Goal: Task Accomplishment & Management: Manage account settings

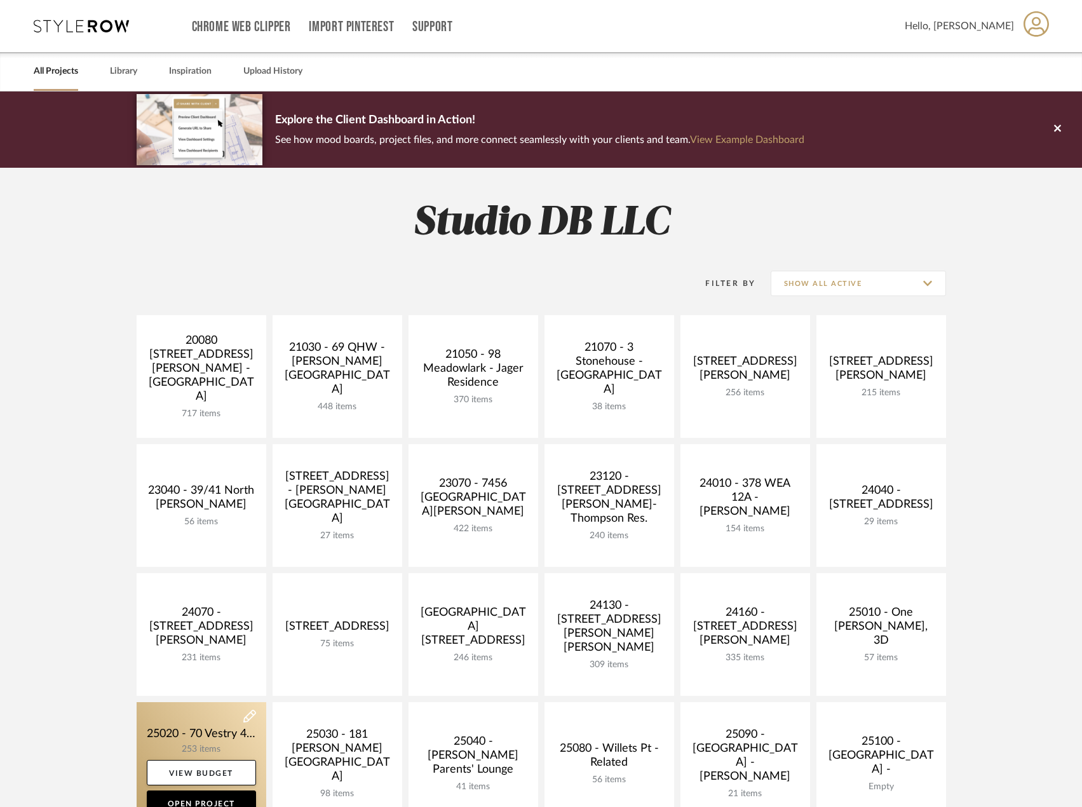
click at [250, 742] on link at bounding box center [202, 763] width 130 height 123
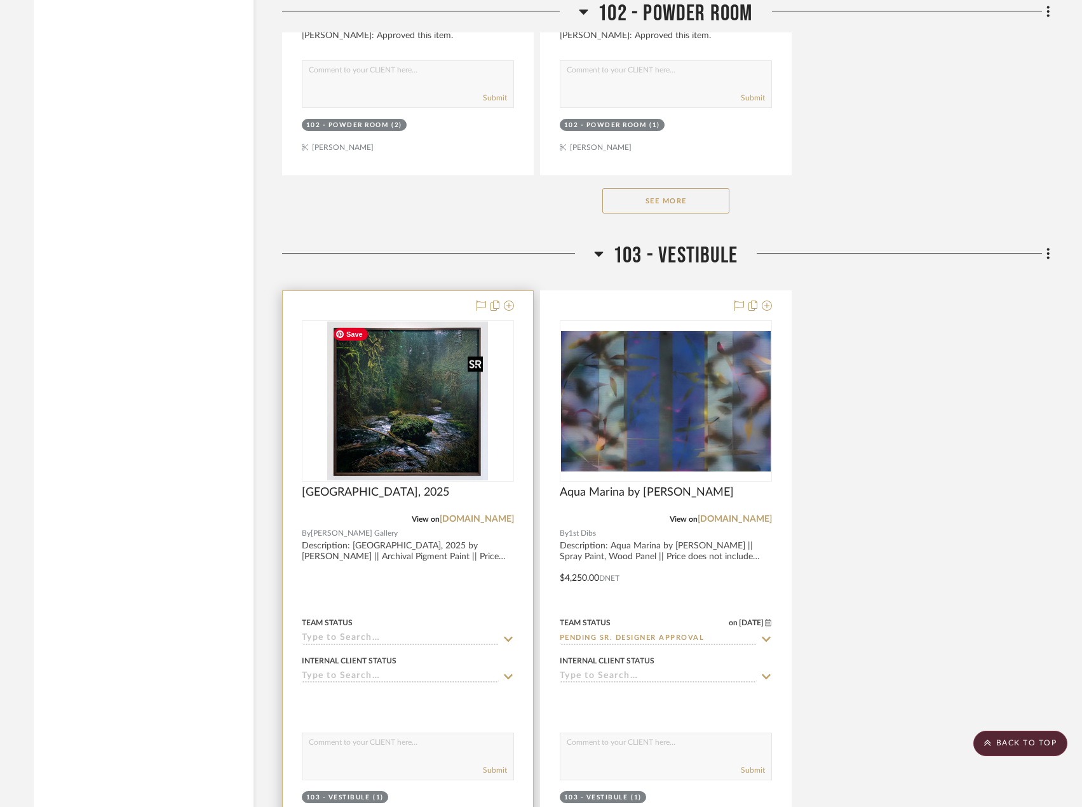
scroll to position [5085, 0]
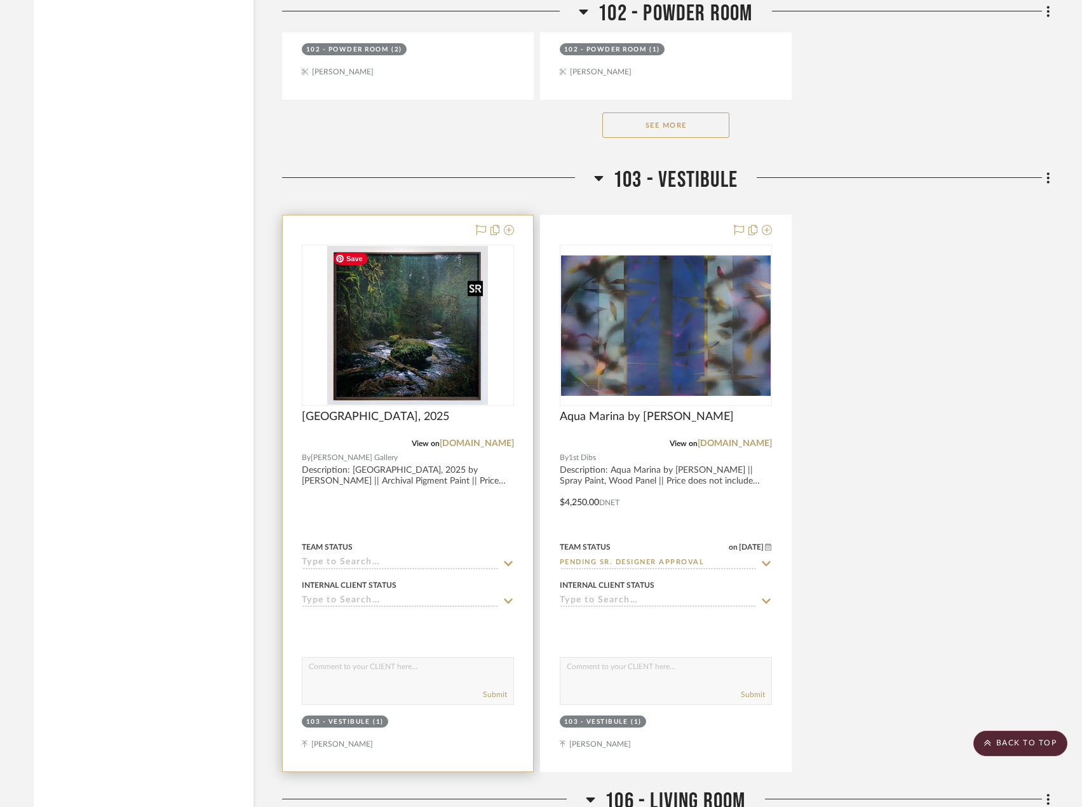
click at [427, 379] on img "0" at bounding box center [407, 325] width 161 height 159
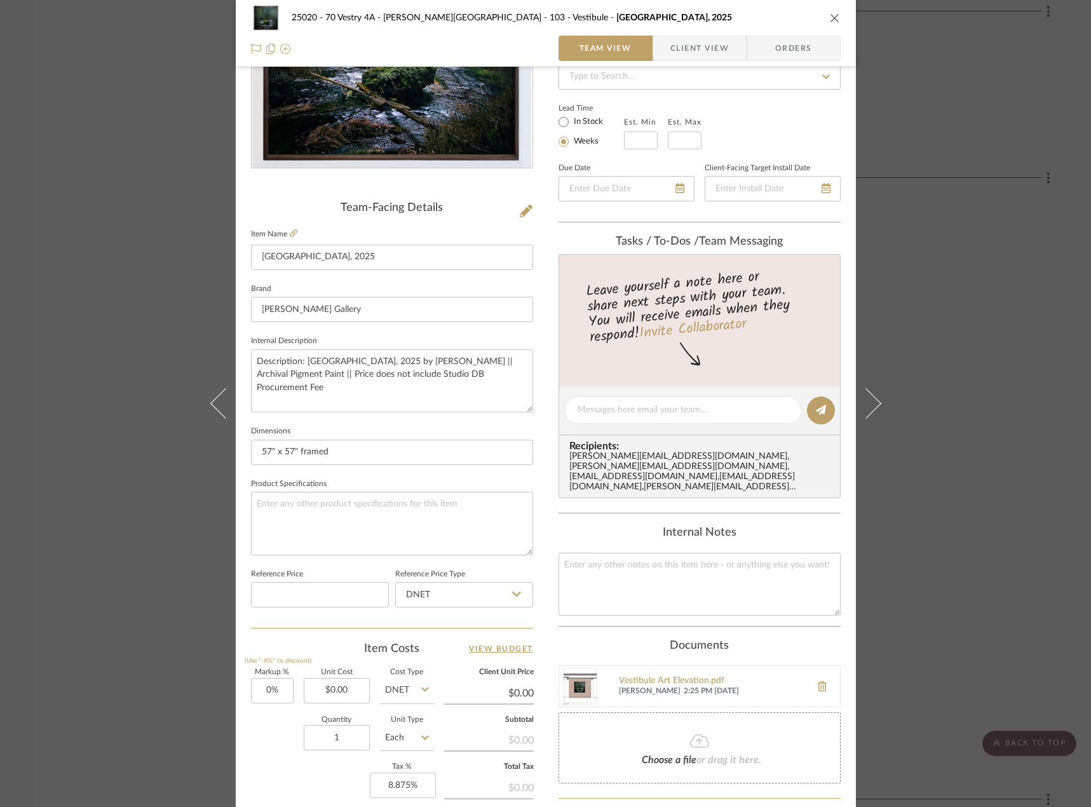
scroll to position [376, 0]
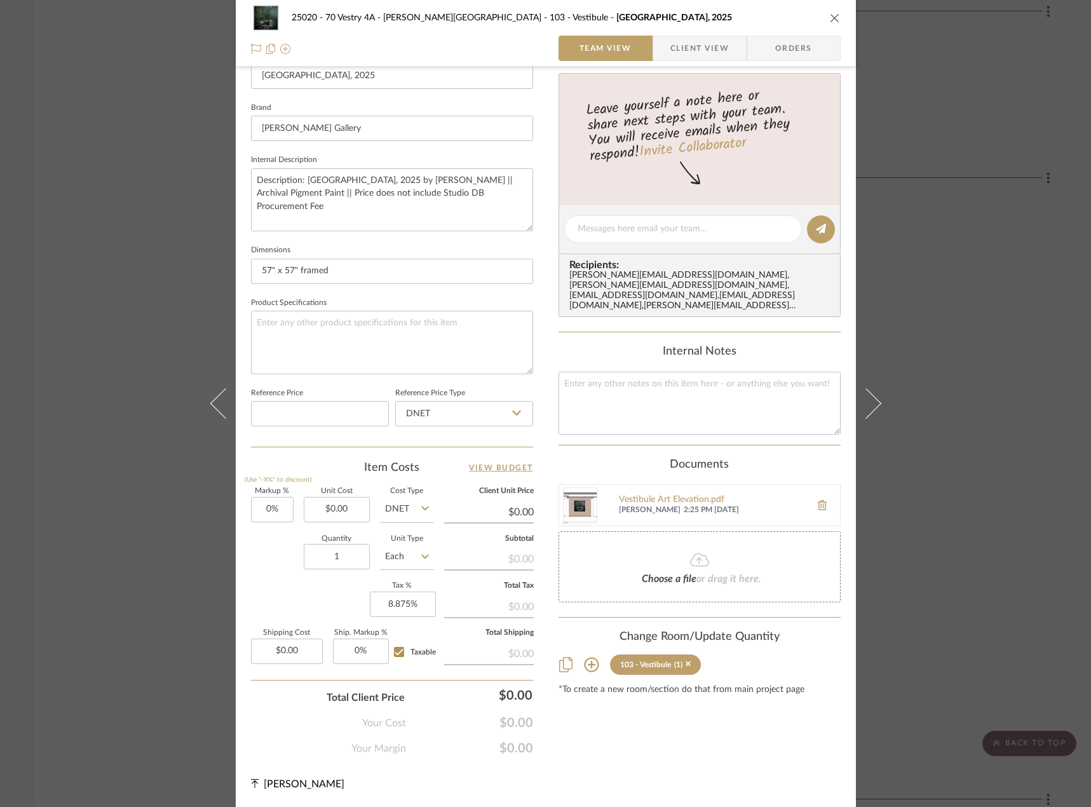
click at [988, 410] on div "25020 - 70 Vestry 4A - [PERSON_NAME] 103 - Vestibule [GEOGRAPHIC_DATA], 2025 Te…" at bounding box center [545, 403] width 1091 height 807
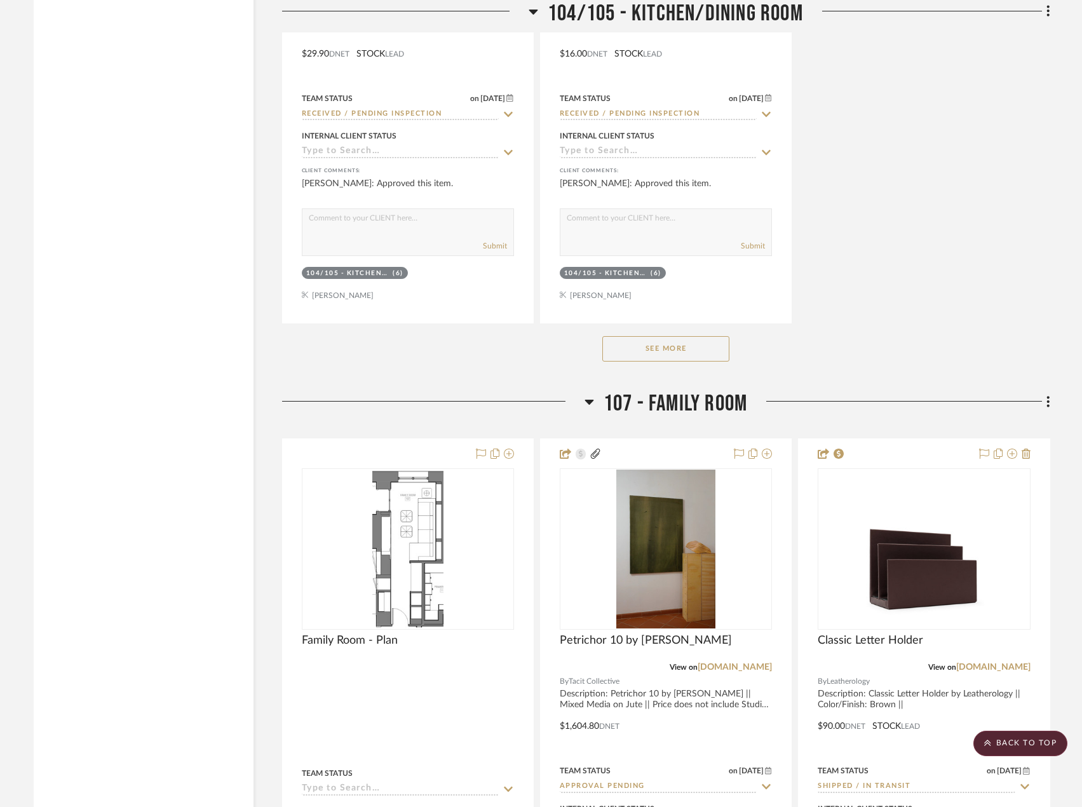
scroll to position [9344, 0]
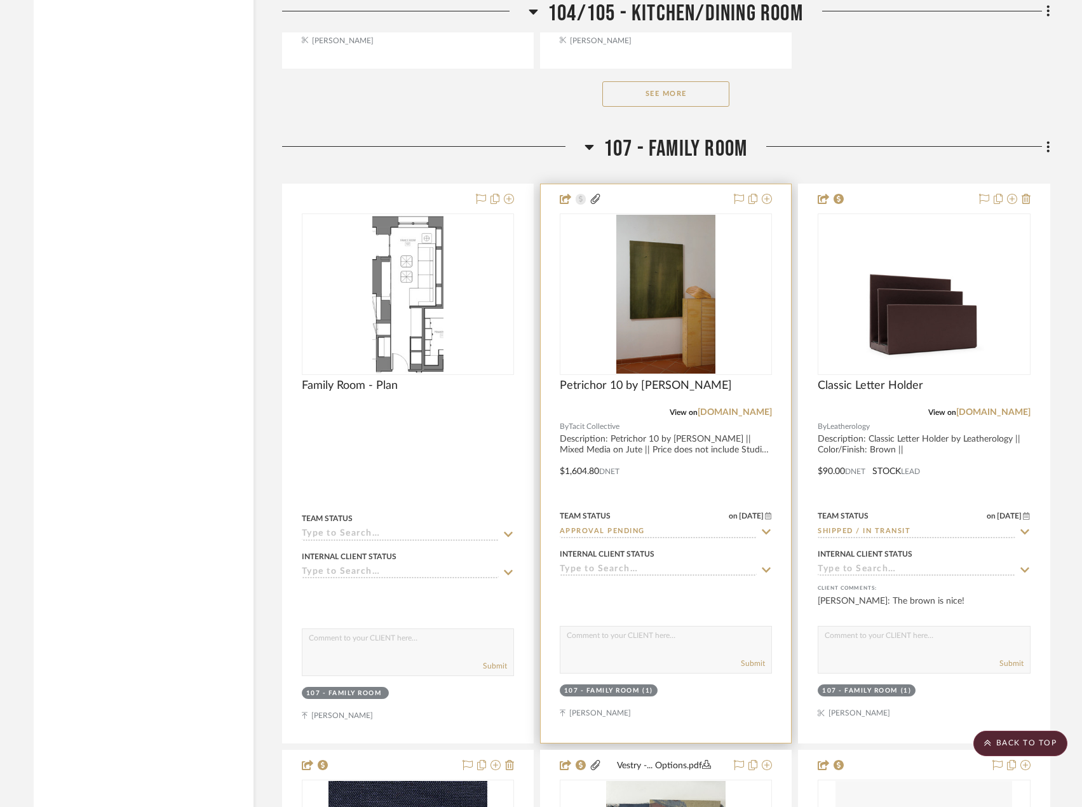
click at [0, 0] on div at bounding box center [0, 0] width 0 height 0
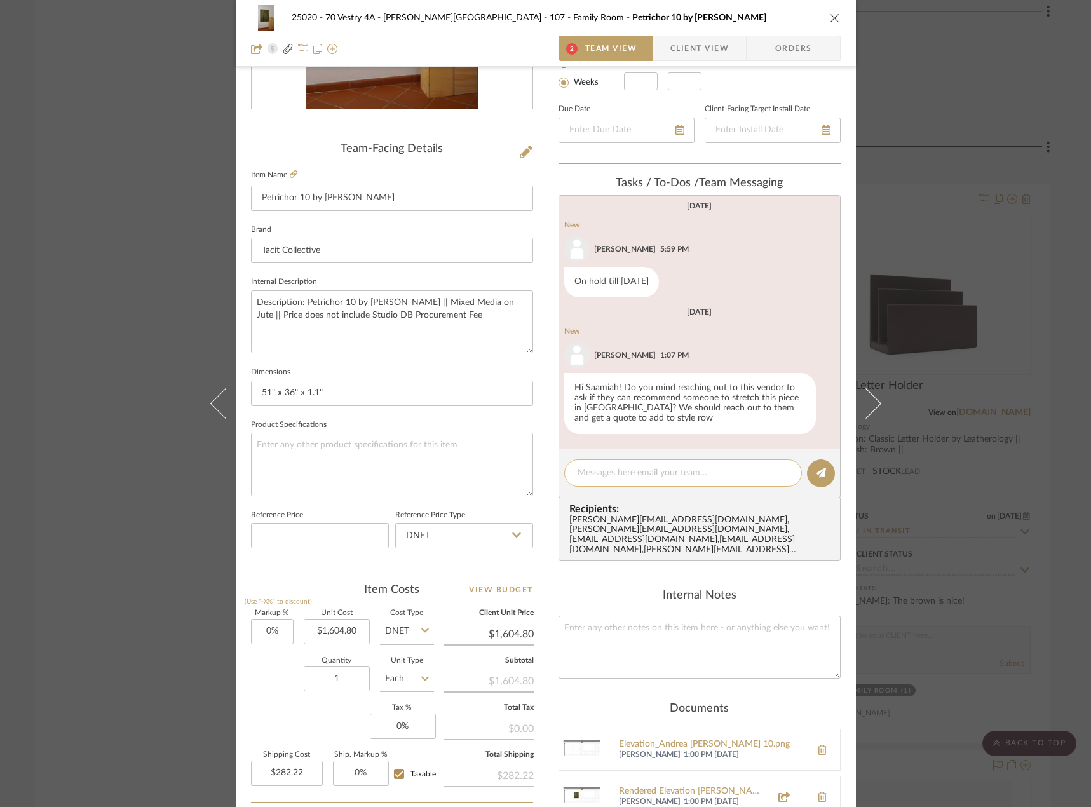
scroll to position [474, 0]
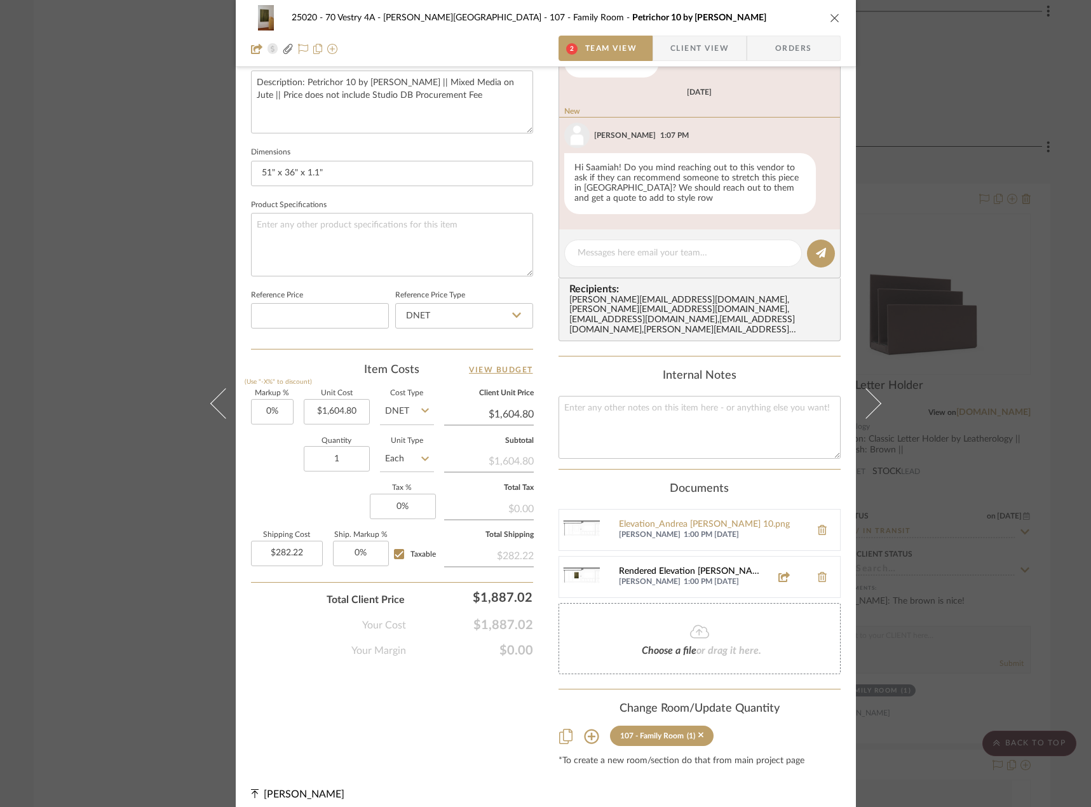
click at [652, 567] on div "Rendered Elevation [PERSON_NAME] 10.png" at bounding box center [691, 572] width 145 height 10
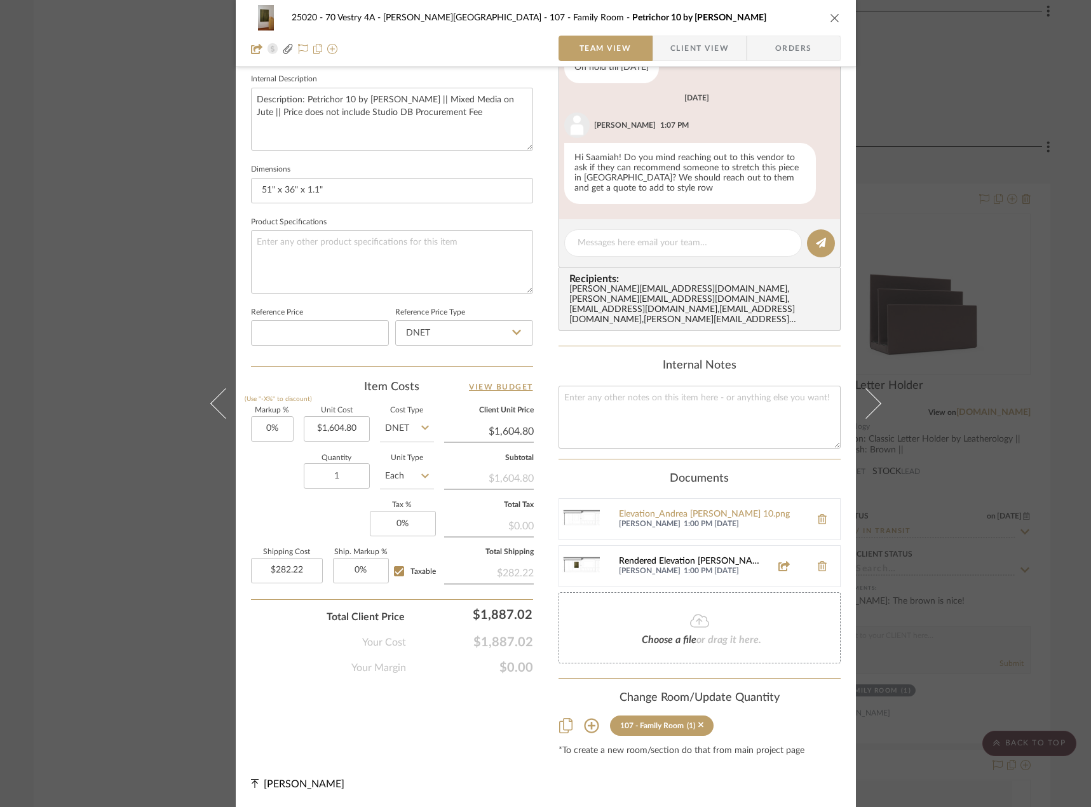
scroll to position [447, 0]
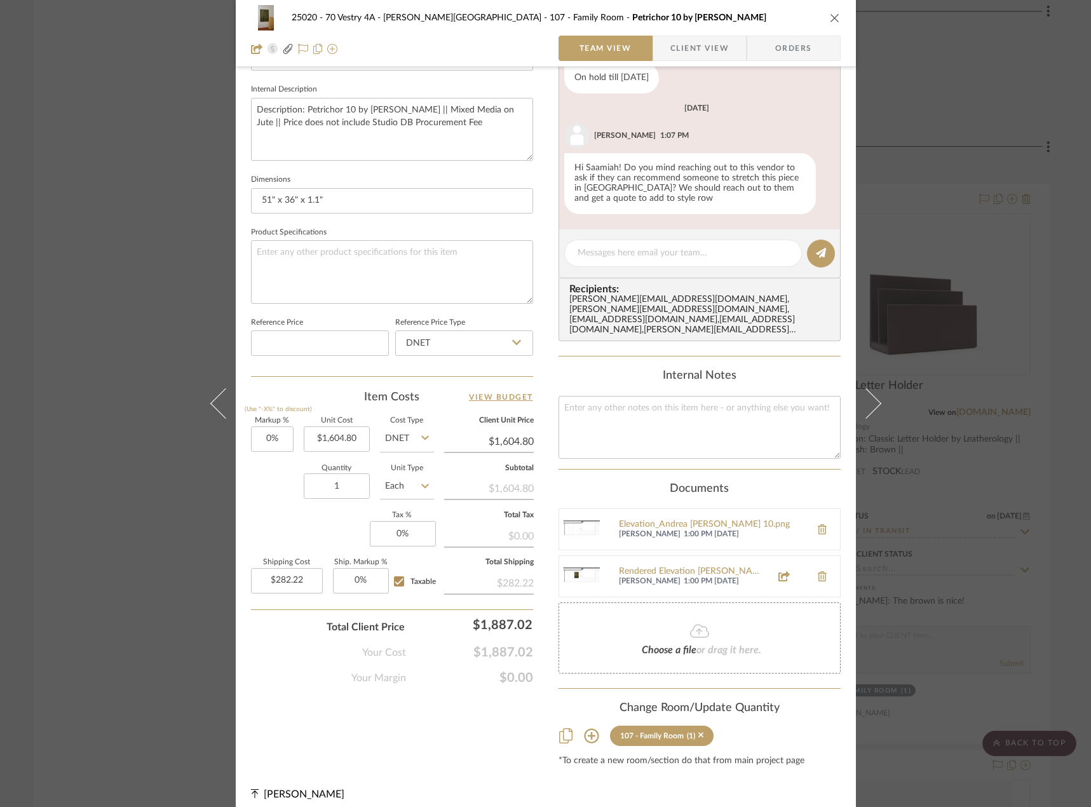
click at [779, 571] on icon at bounding box center [784, 576] width 11 height 10
drag, startPoint x: 741, startPoint y: 560, endPoint x: 590, endPoint y: 563, distance: 151.3
click at [590, 563] on img at bounding box center [579, 576] width 41 height 41
click at [699, 50] on span "Client View" at bounding box center [700, 48] width 58 height 25
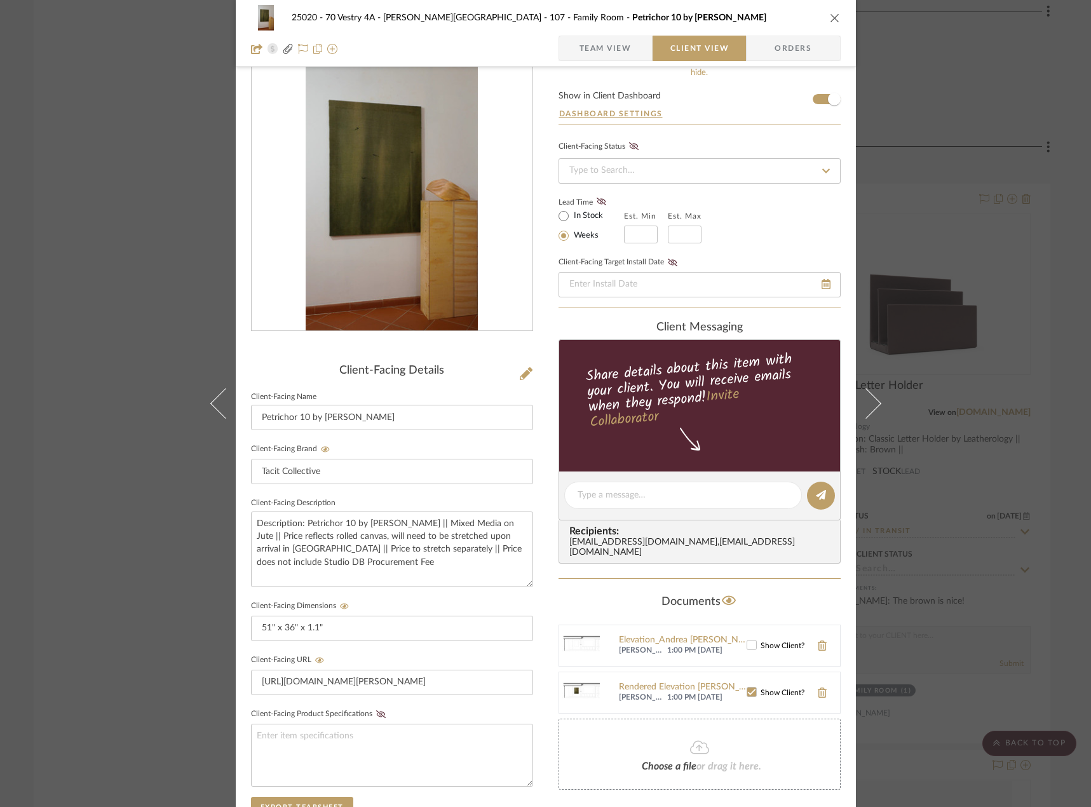
scroll to position [0, 0]
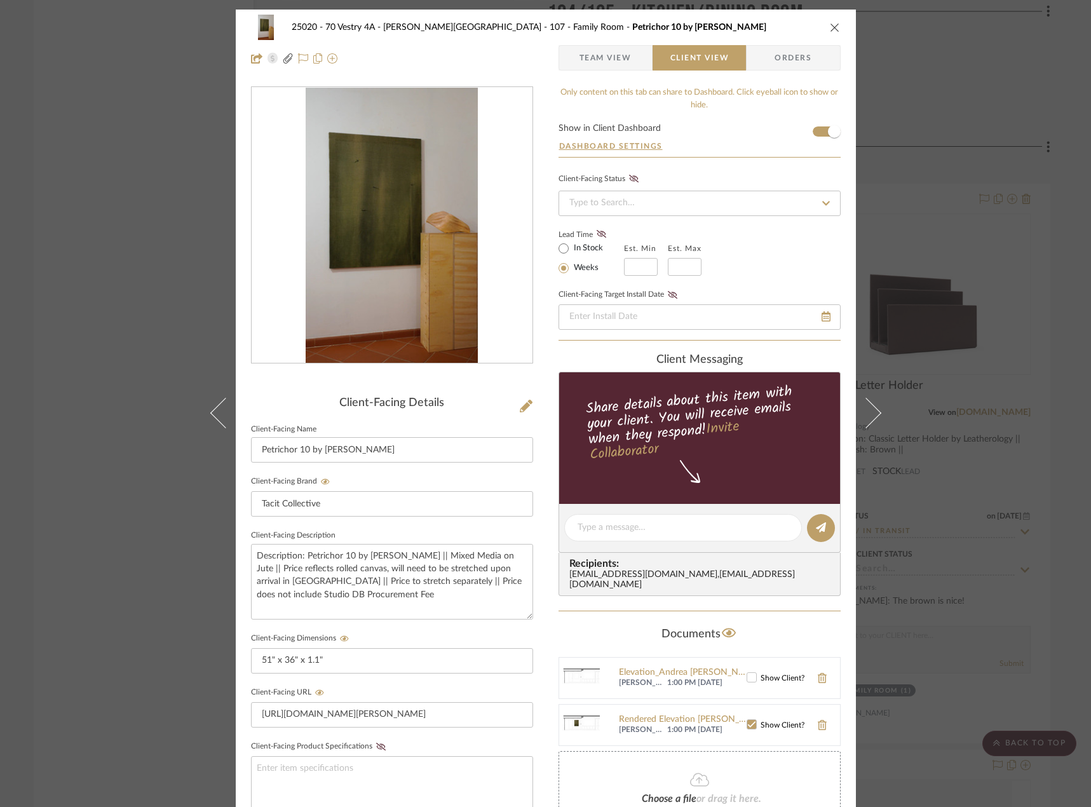
click at [611, 60] on span "Team View" at bounding box center [606, 57] width 52 height 25
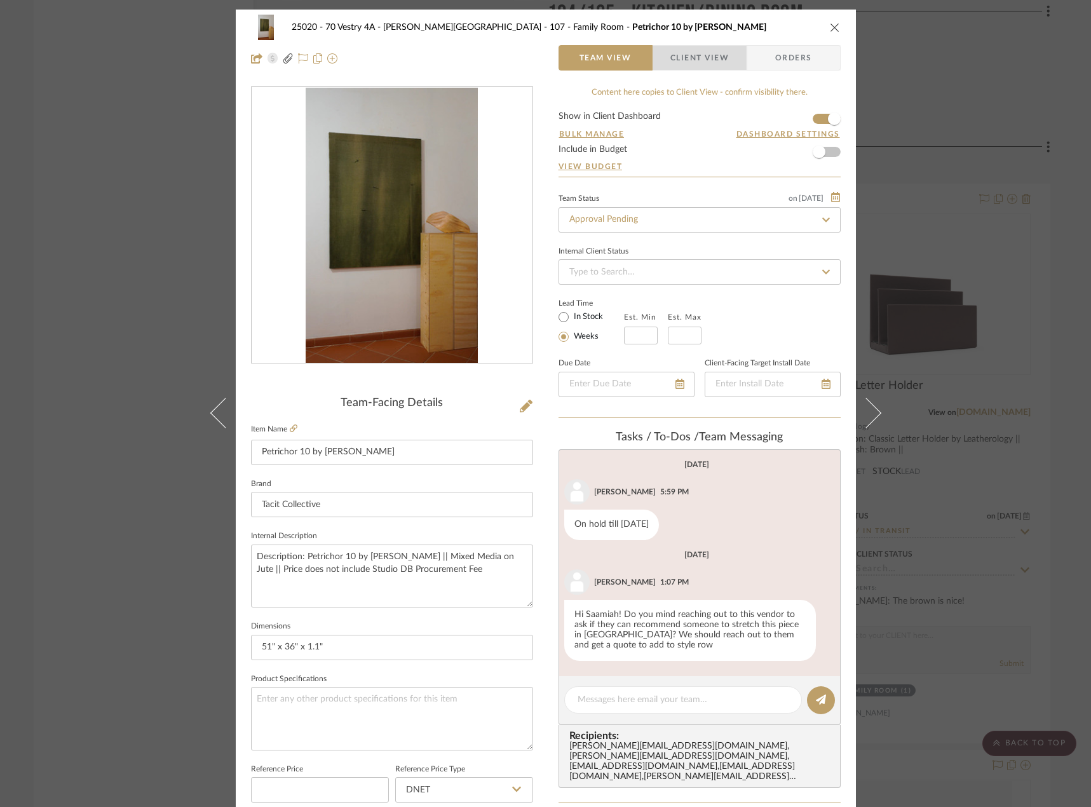
click at [687, 65] on span "Client View" at bounding box center [700, 57] width 58 height 25
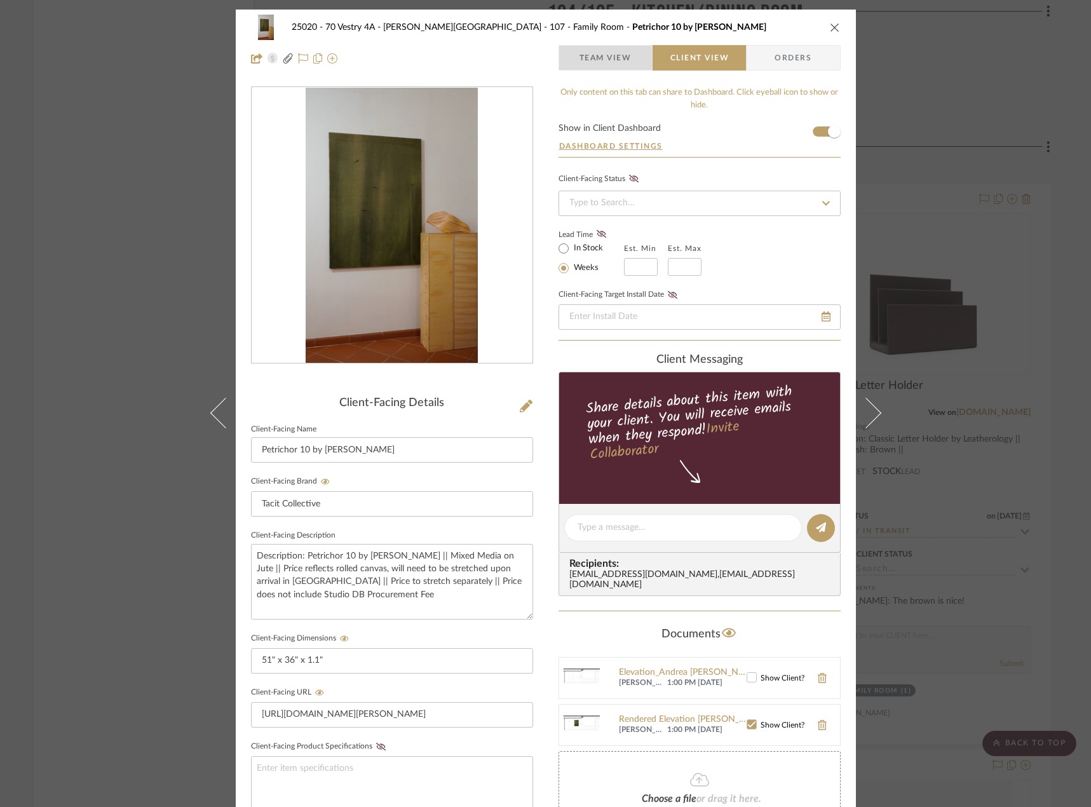
click at [599, 62] on span "Team View" at bounding box center [606, 57] width 52 height 25
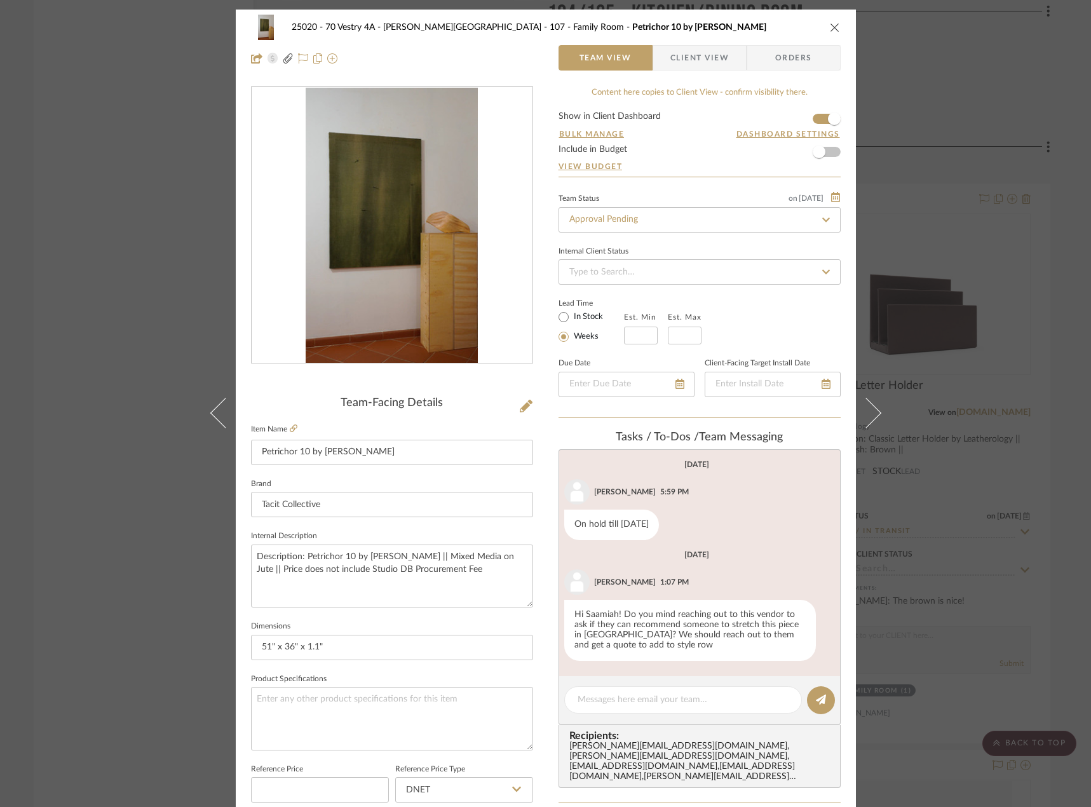
click at [674, 58] on span "Client View" at bounding box center [700, 57] width 58 height 25
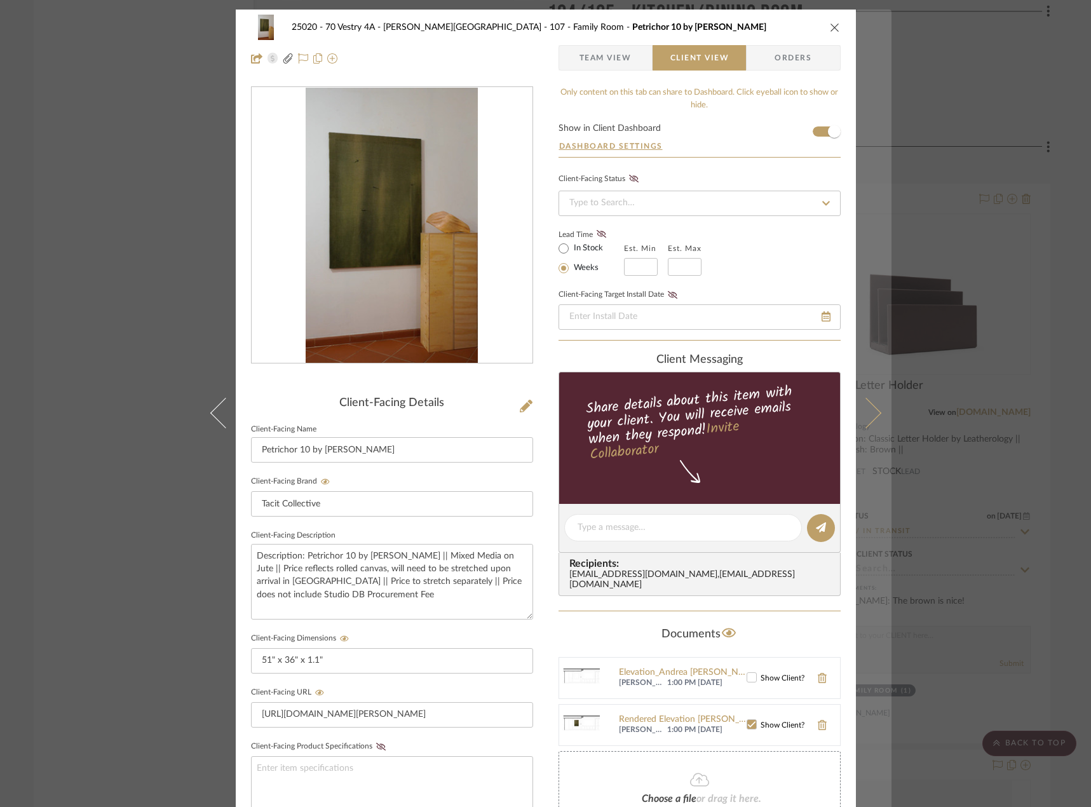
click at [865, 399] on button at bounding box center [874, 413] width 36 height 807
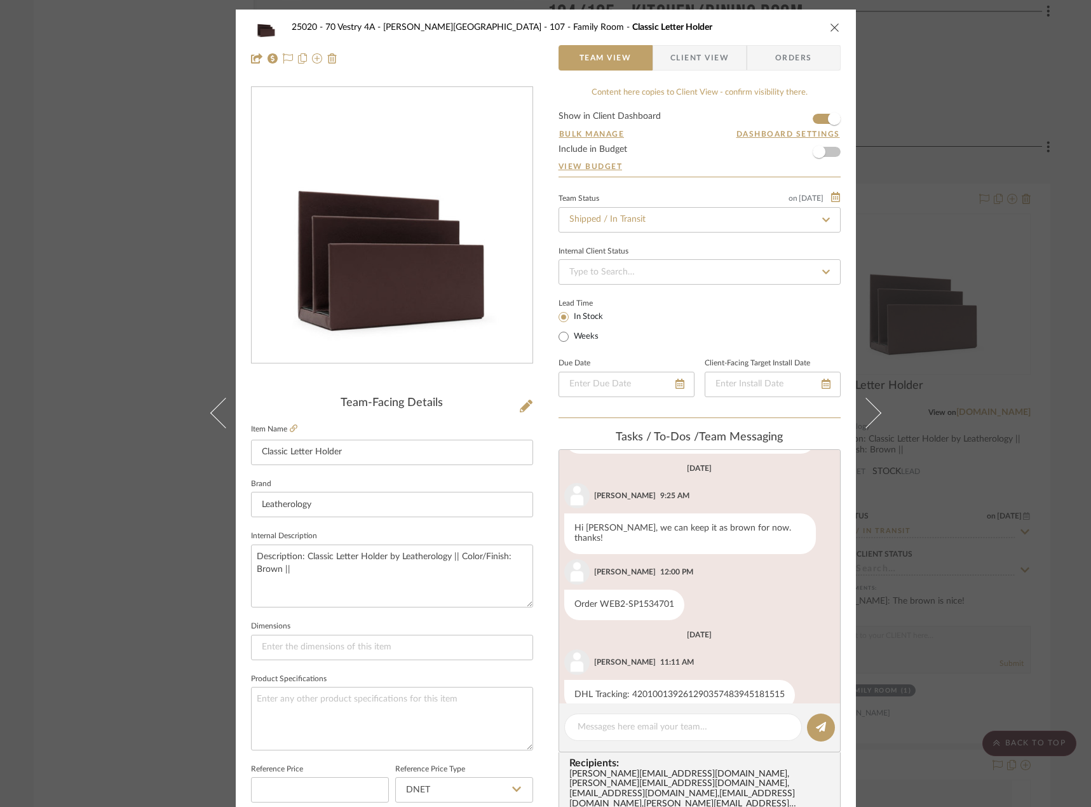
scroll to position [251, 0]
drag, startPoint x: 1011, startPoint y: 87, endPoint x: 887, endPoint y: 313, distance: 257.8
click at [1011, 90] on div "25020 - 70 Vestry 4A - [PERSON_NAME] 107 - Family Room Classic Letter Holder Te…" at bounding box center [545, 403] width 1091 height 807
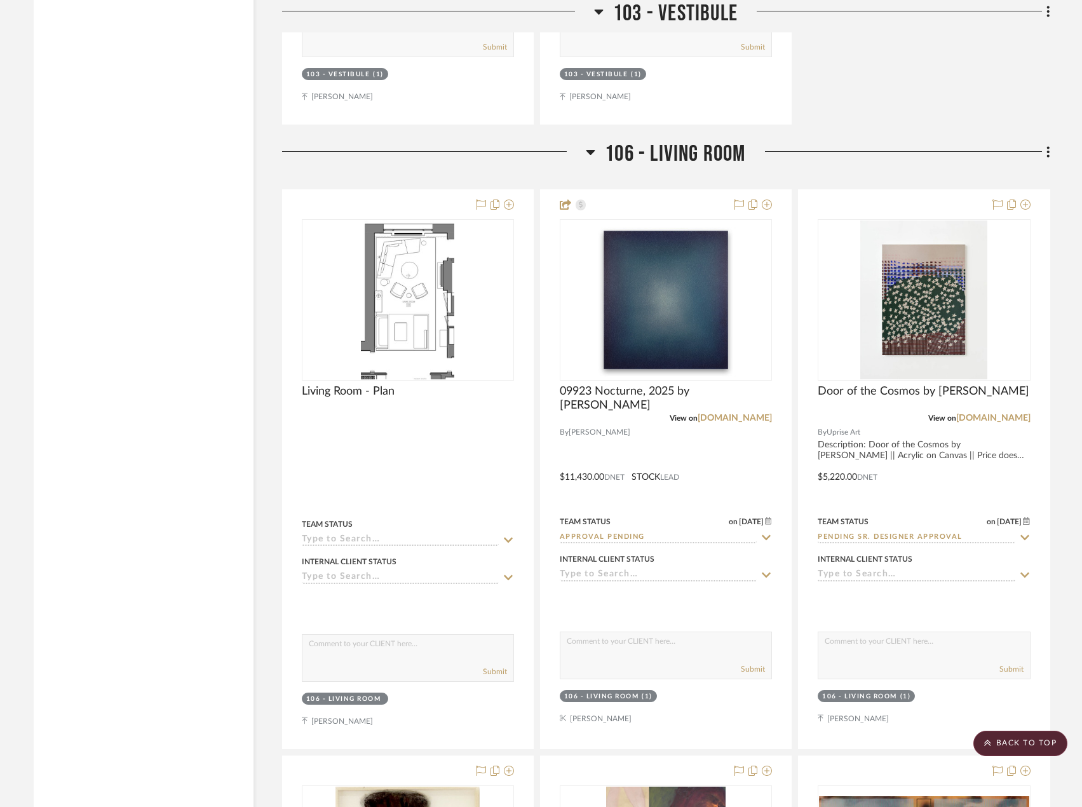
scroll to position [5657, 0]
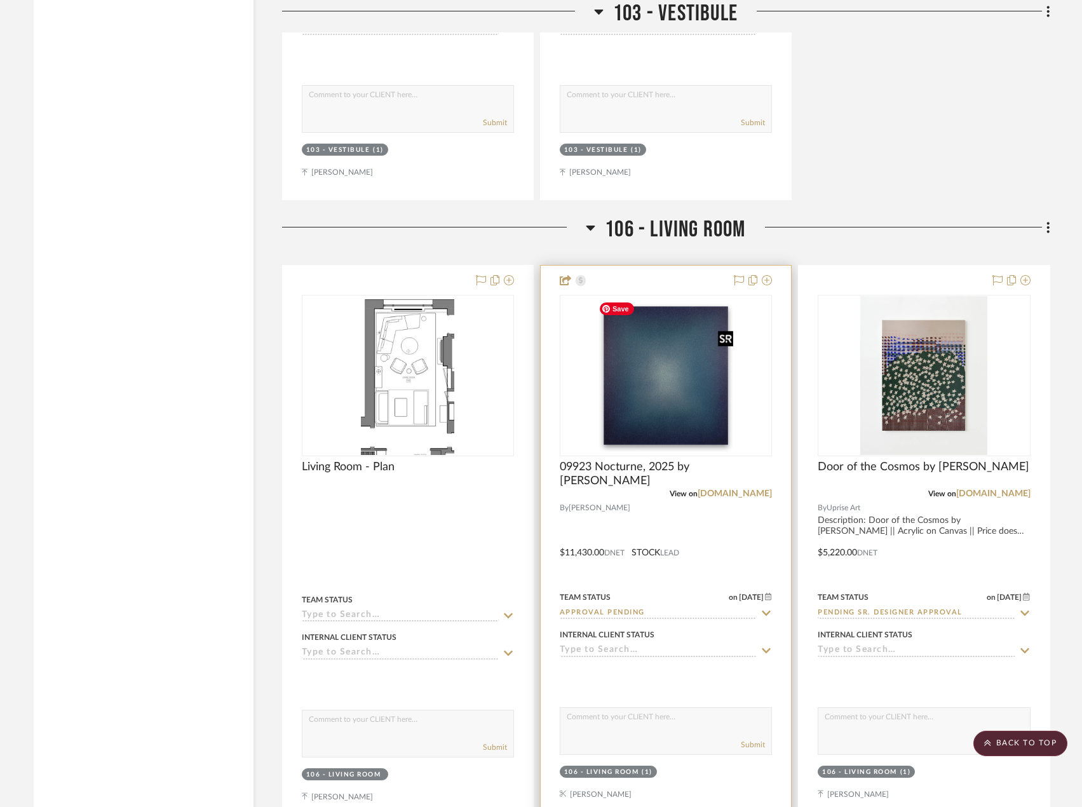
click at [688, 397] on img "0" at bounding box center [666, 375] width 144 height 159
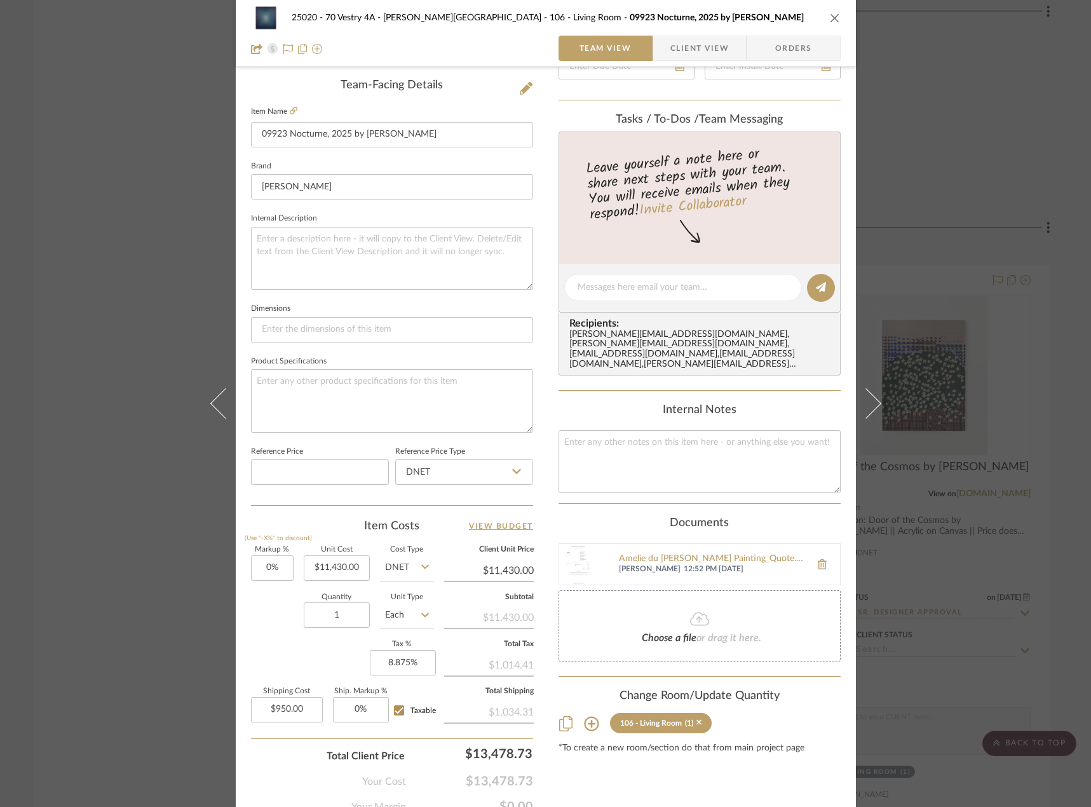
scroll to position [376, 0]
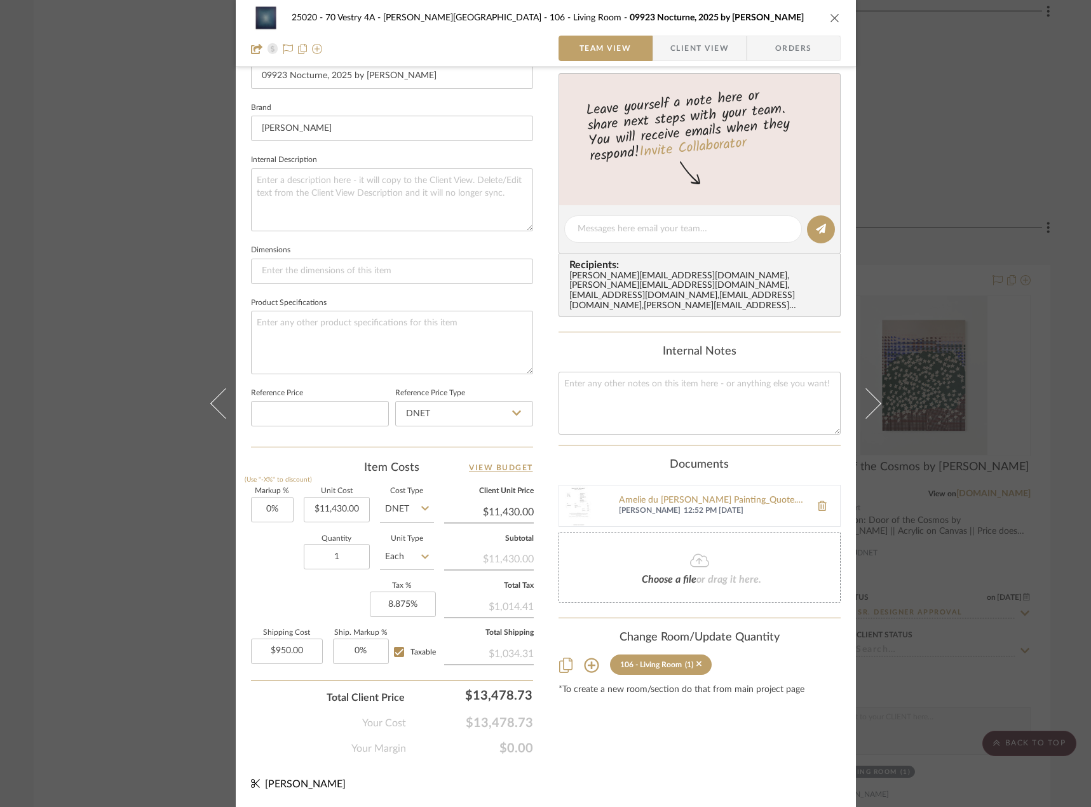
click at [702, 554] on icon at bounding box center [699, 560] width 19 height 13
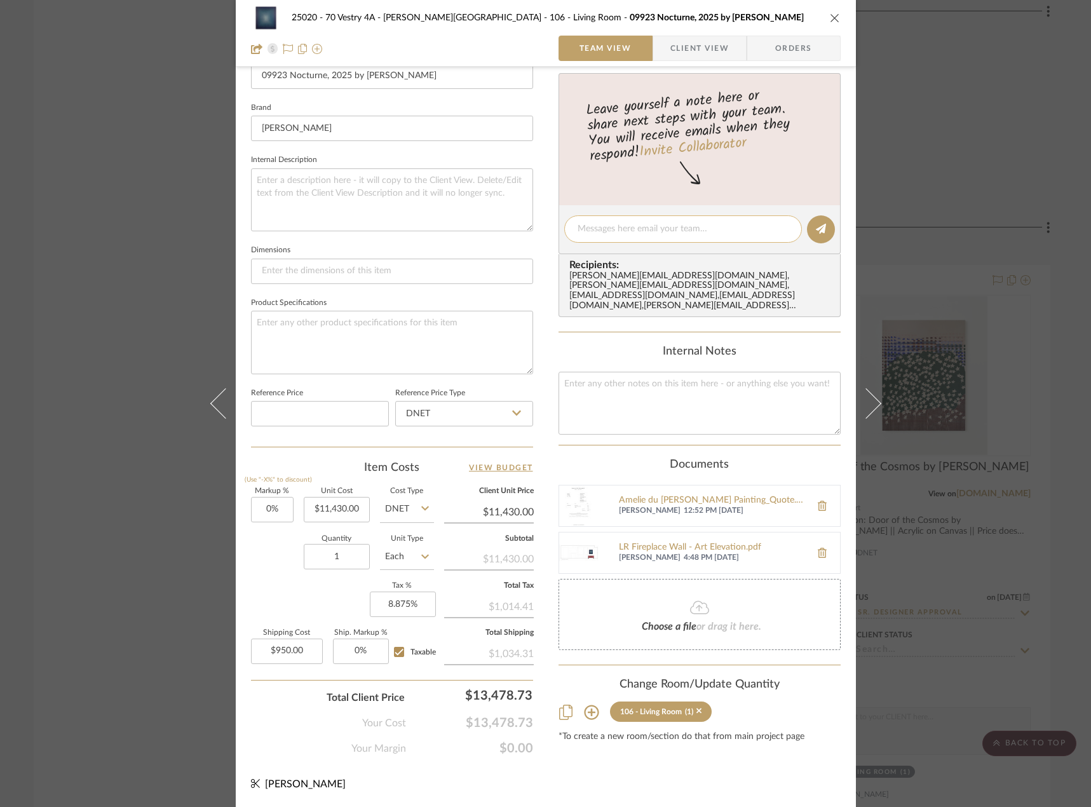
click at [615, 234] on textarea at bounding box center [683, 228] width 211 height 13
type textarea "Elevation uploaded"
click at [824, 235] on button at bounding box center [821, 229] width 28 height 28
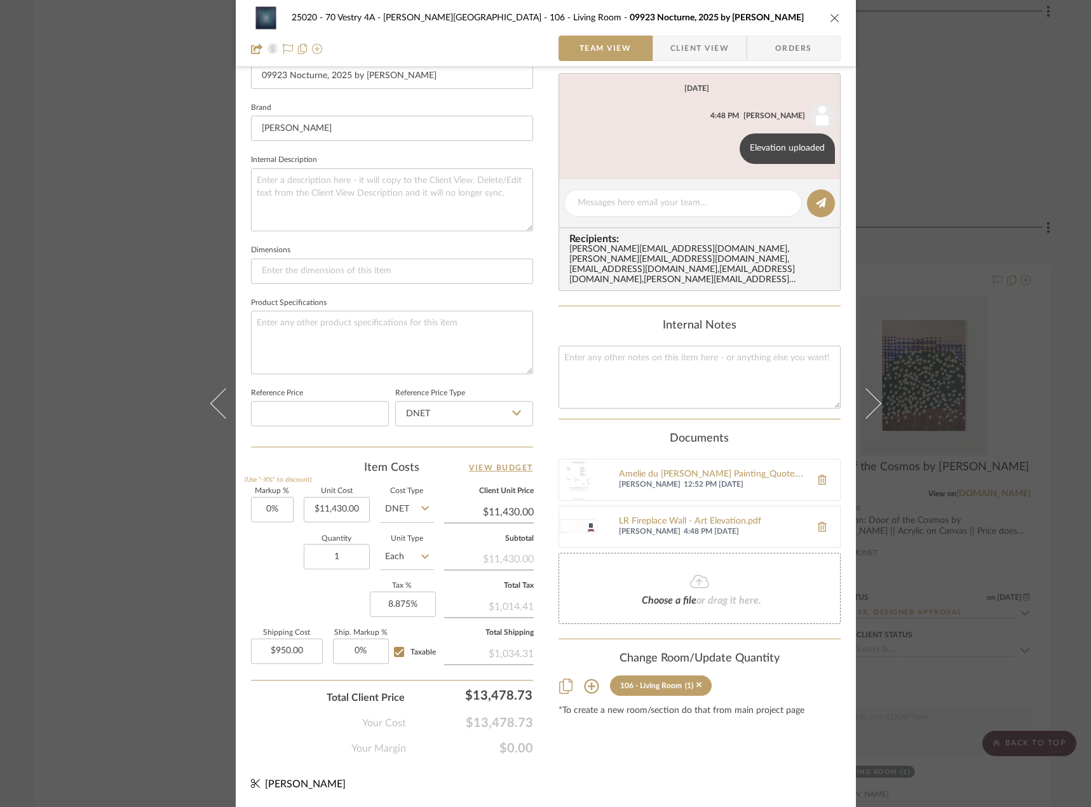
click at [1011, 123] on div "25020 - 70 Vestry 4A - [PERSON_NAME] 106 - Living Room 09923 Nocturne, 2025 by …" at bounding box center [545, 403] width 1091 height 807
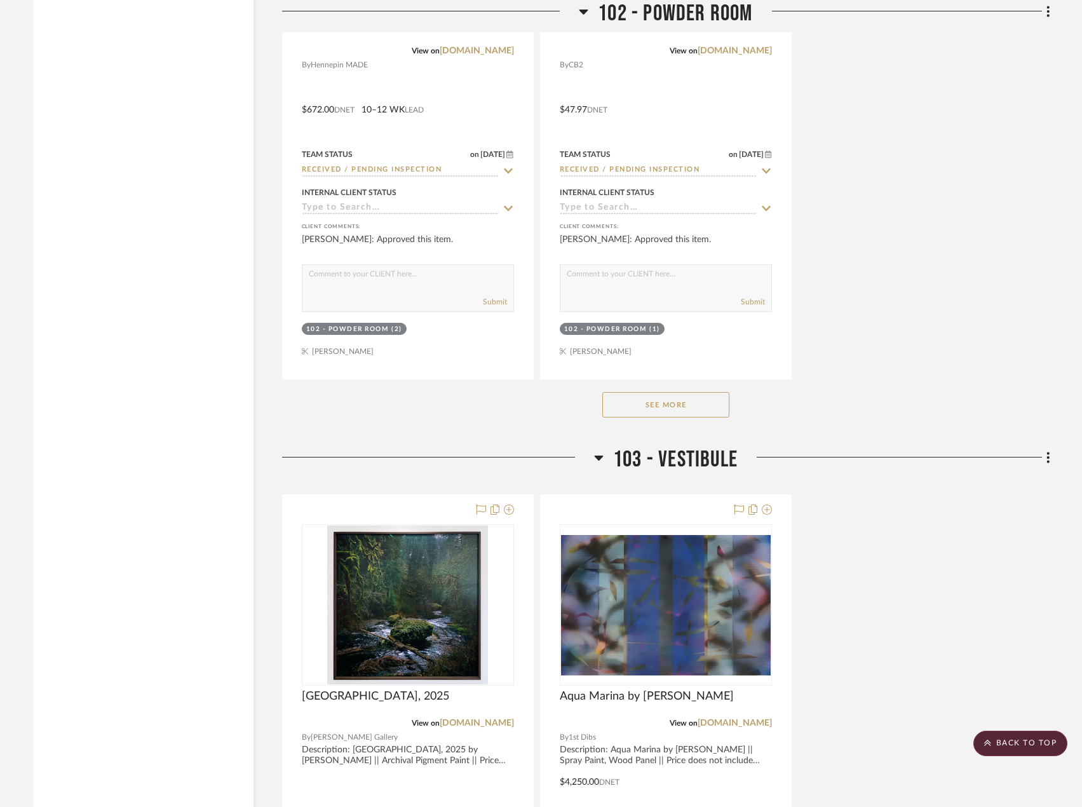
scroll to position [5085, 0]
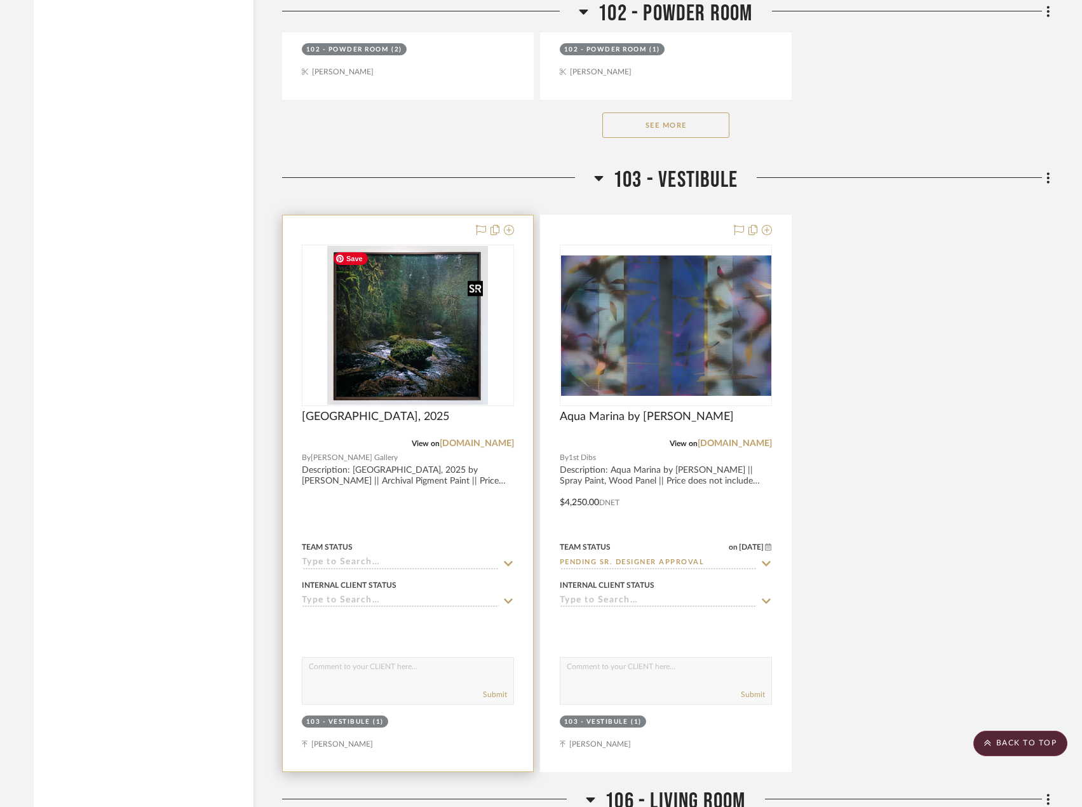
click at [433, 341] on img "0" at bounding box center [407, 325] width 161 height 159
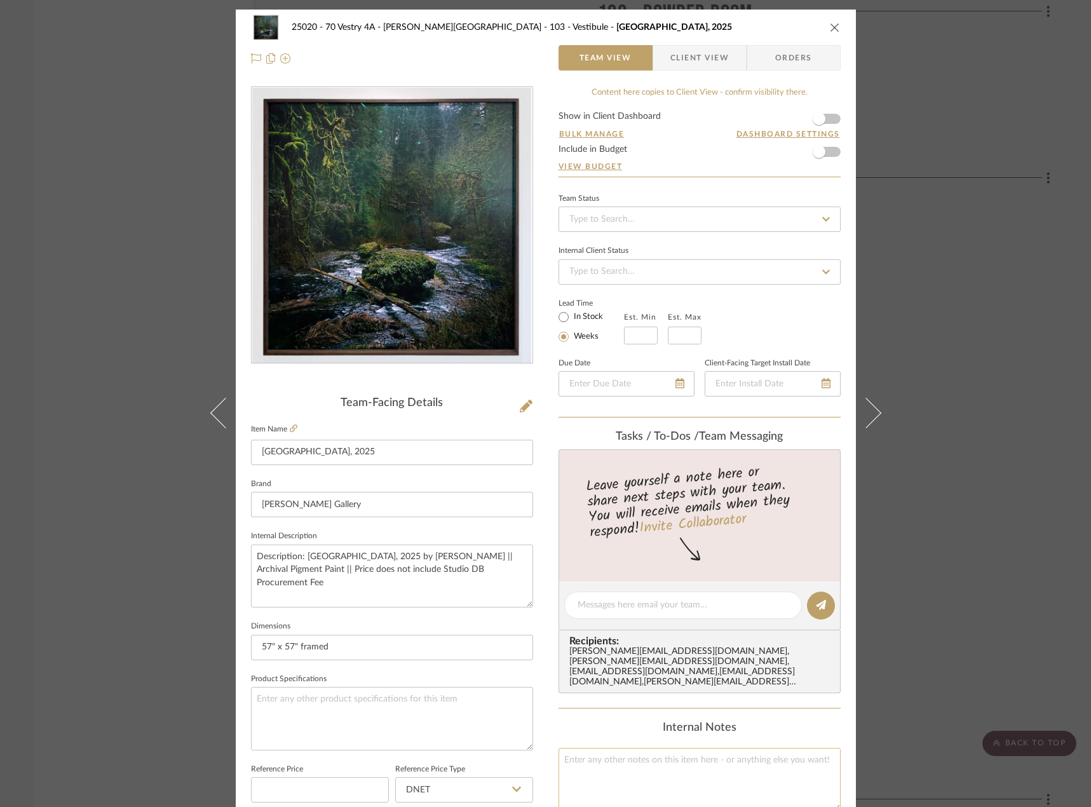
scroll to position [318, 0]
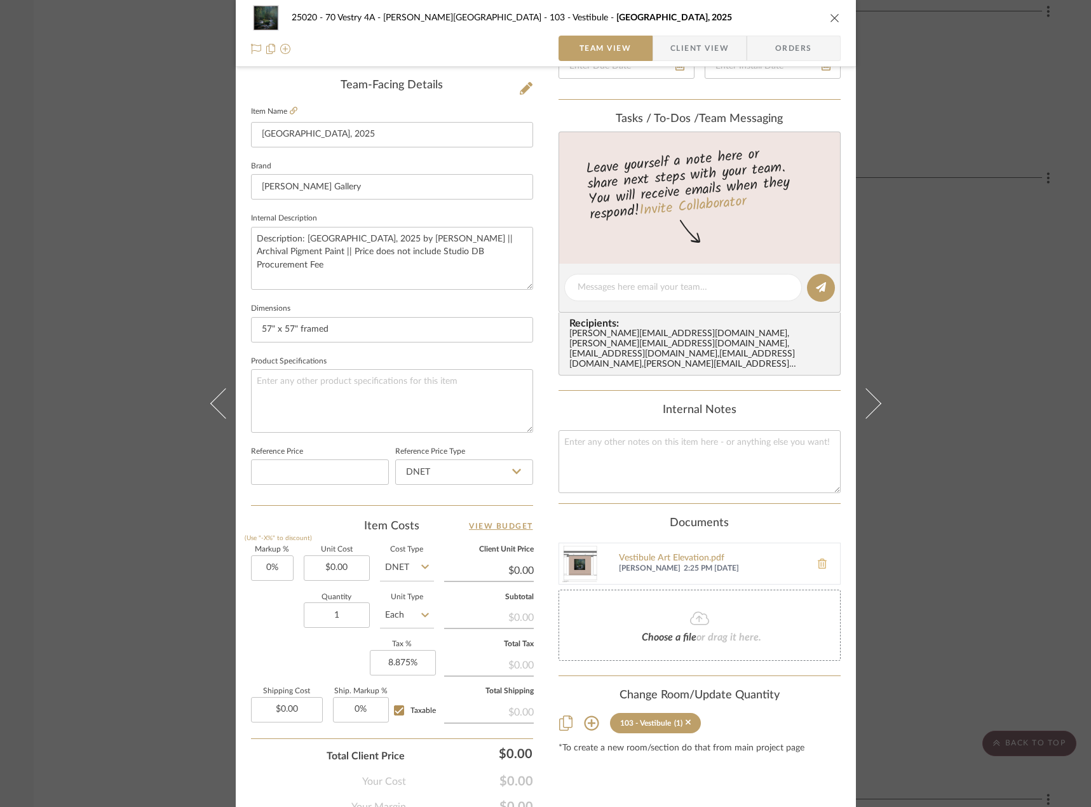
click at [816, 559] on button at bounding box center [823, 564] width 36 height 31
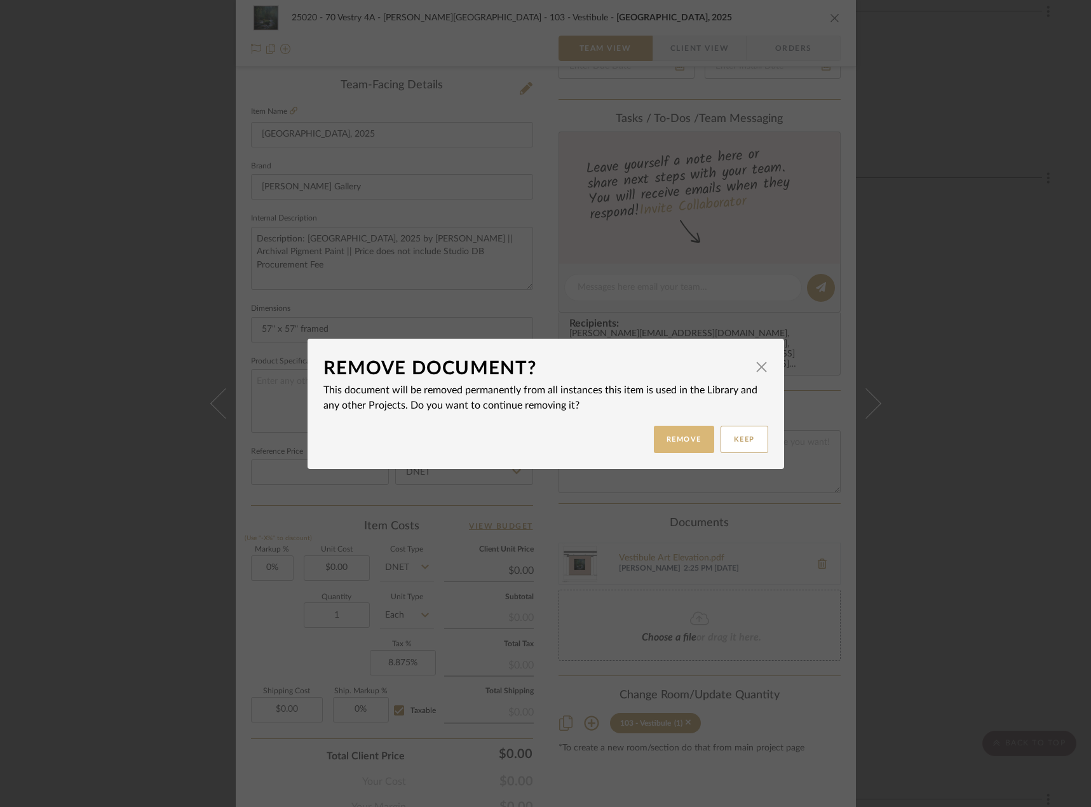
click at [674, 437] on button "Remove" at bounding box center [684, 439] width 60 height 27
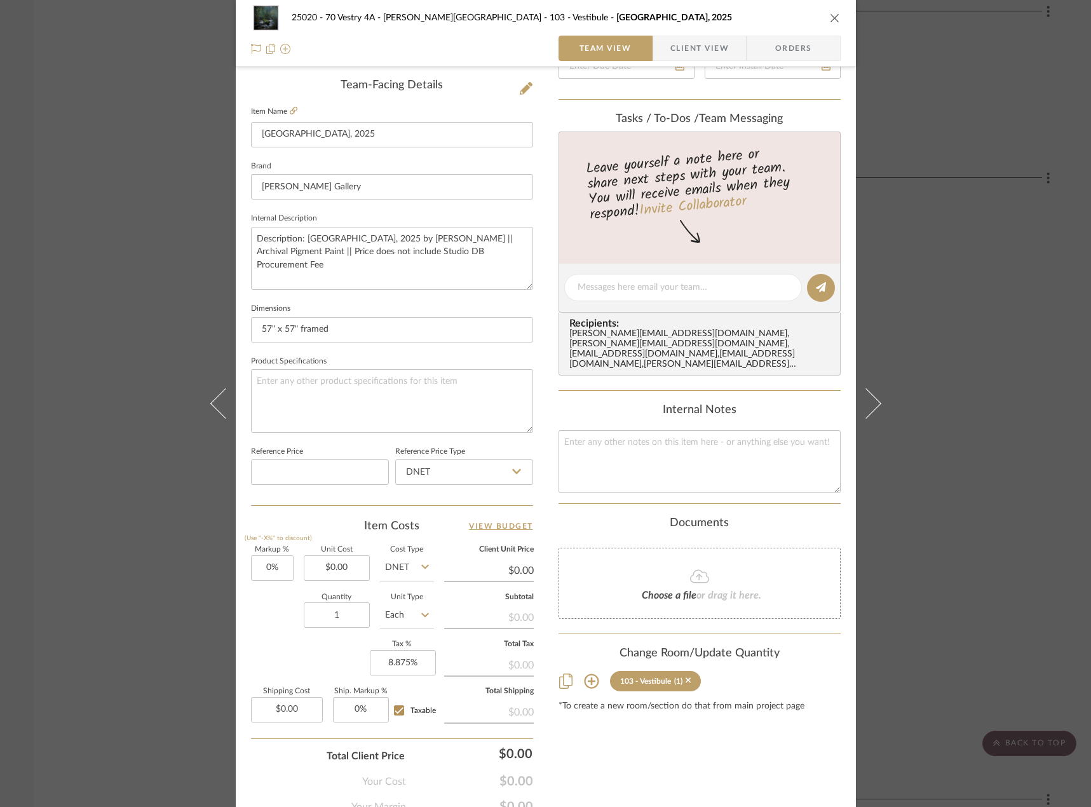
click at [673, 600] on div "Choose a file or drag it here." at bounding box center [700, 583] width 282 height 71
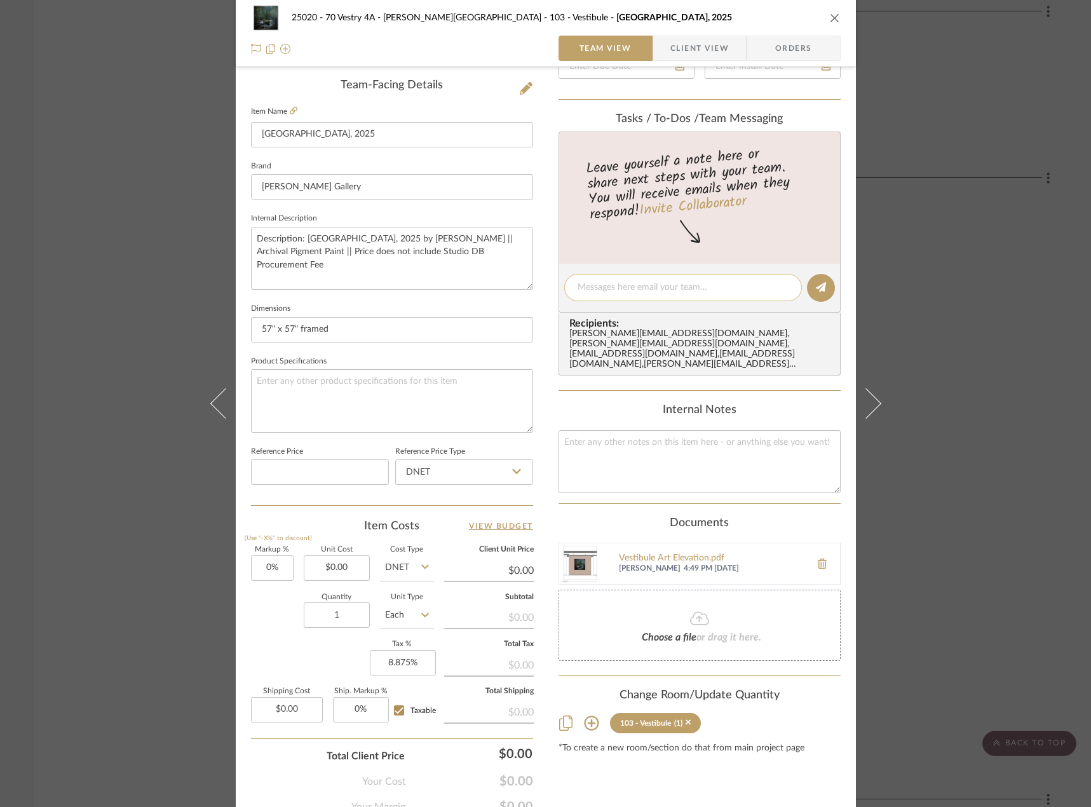
click at [682, 285] on textarea at bounding box center [683, 287] width 211 height 13
type textarea "Elevation updated"
click at [817, 289] on icon at bounding box center [821, 287] width 10 height 10
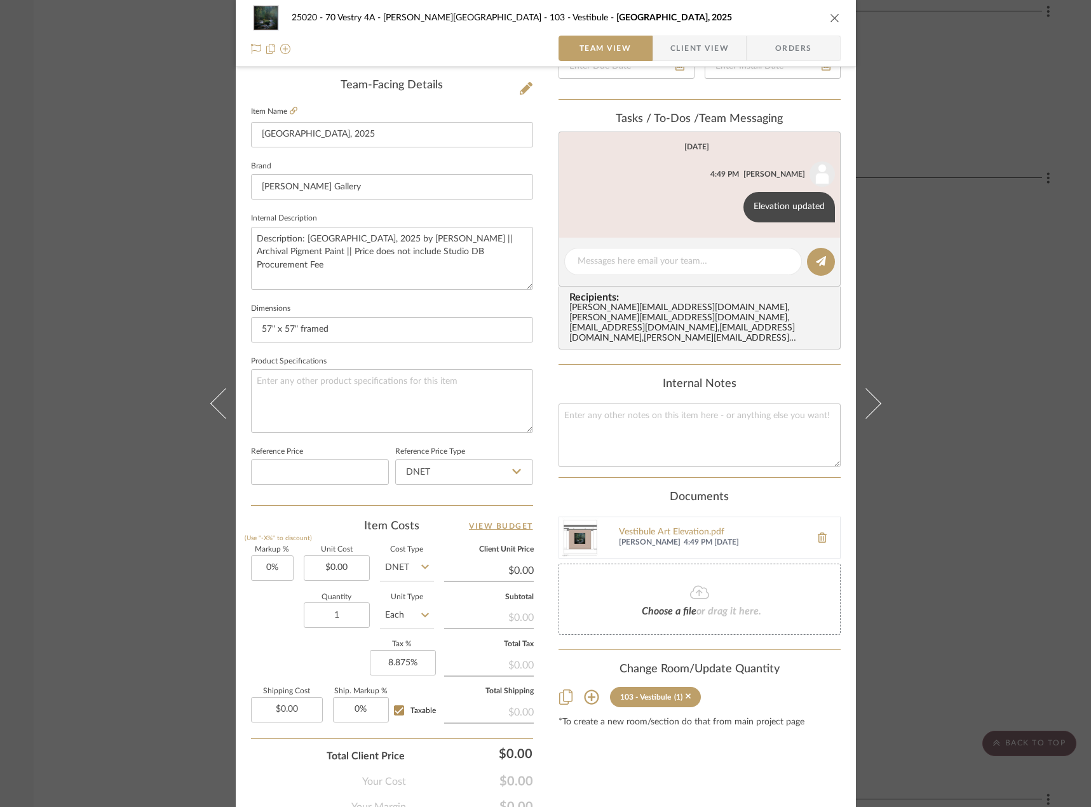
click at [936, 322] on div "25020 - 70 Vestry 4A - [PERSON_NAME] 103 - Vestibule [GEOGRAPHIC_DATA], 2025 Te…" at bounding box center [545, 403] width 1091 height 807
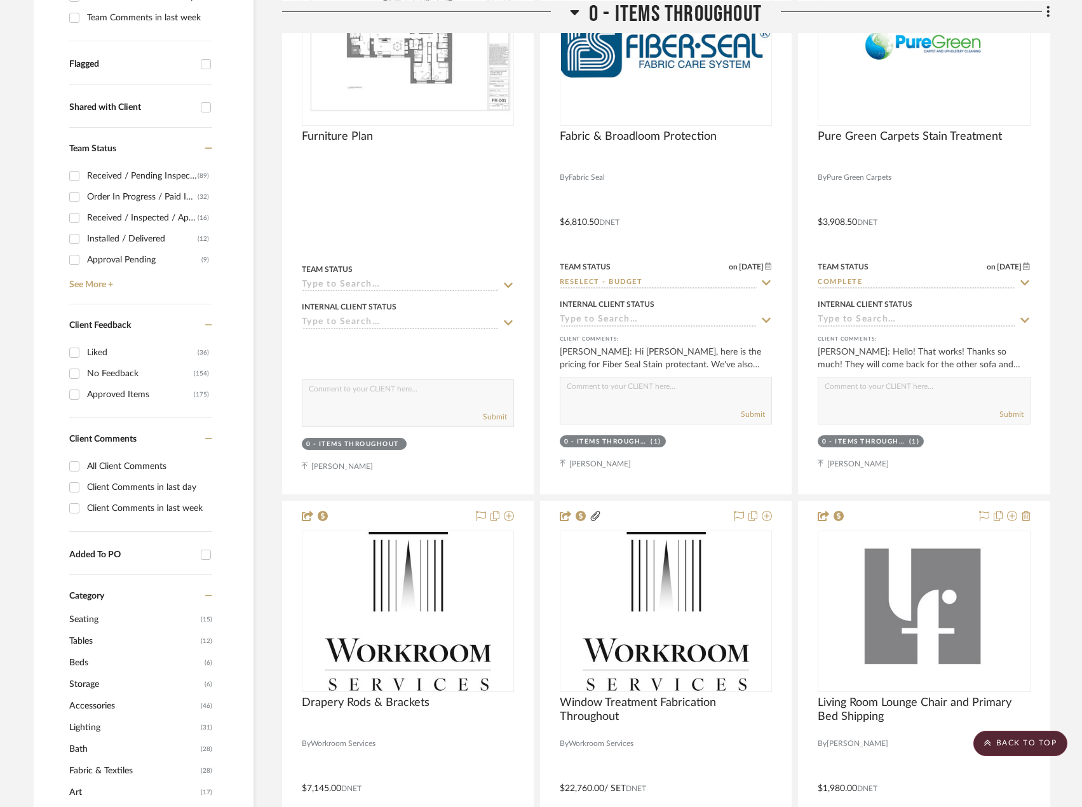
scroll to position [0, 0]
